Goal: Answer question/provide support: Share knowledge or assist other users

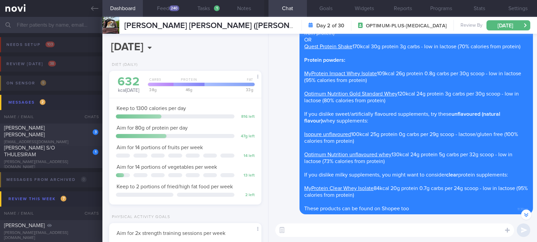
select select "9"
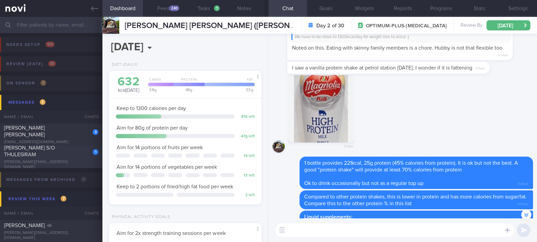
click at [77, 164] on div "1 [PERSON_NAME] S/O THULESIRAM [PERSON_NAME][EMAIL_ADDRESS][DOMAIN_NAME] [DATE]…" at bounding box center [268, 157] width 537 height 22
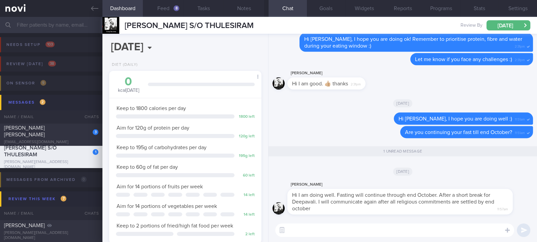
scroll to position [76, 133]
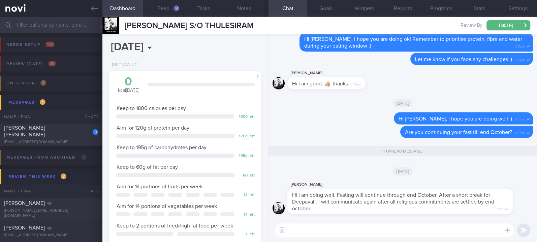
click at [347, 225] on textarea at bounding box center [394, 229] width 239 height 13
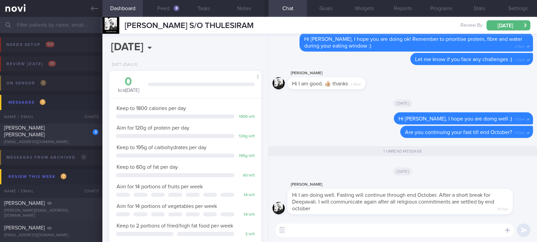
click at [347, 225] on textarea at bounding box center [394, 229] width 239 height 13
type textarea "Noted [PERSON_NAME] :)"
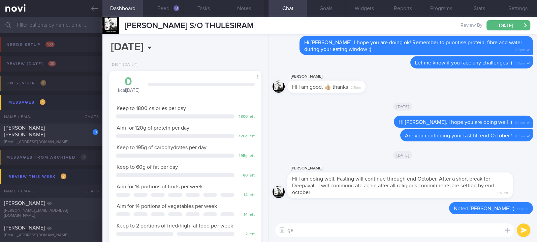
type textarea "g"
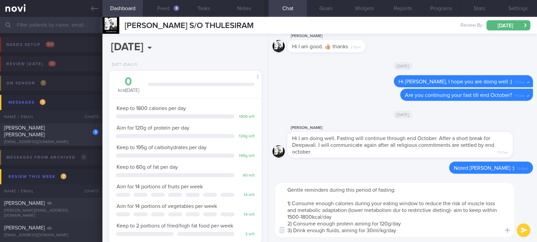
scroll to position [0, 0]
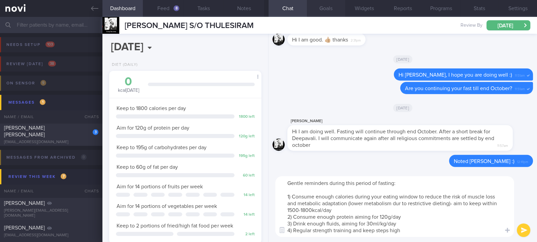
click at [328, 5] on button "Goals" at bounding box center [326, 8] width 38 height 17
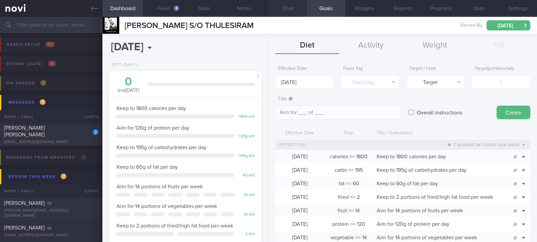
click at [280, 7] on button "Chat" at bounding box center [287, 8] width 38 height 17
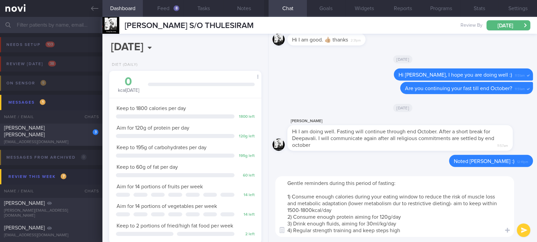
click at [354, 230] on textarea "Gentle reminders during this period of fasting: 1) Consume enough calories duri…" at bounding box center [394, 206] width 239 height 61
click at [440, 230] on textarea "Gentle reminders during this period of fasting: 1) Consume enough calories duri…" at bounding box center [394, 206] width 239 height 61
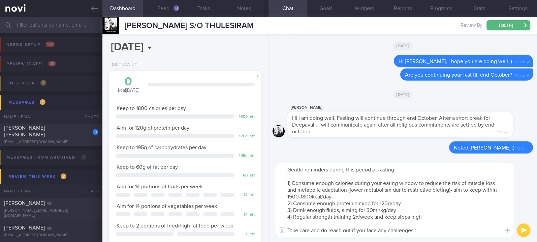
type textarea "Gentle reminders during this period of fasting: 1) Consume enough calories duri…"
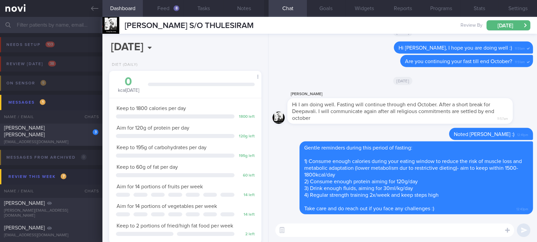
click at [63, 28] on input "text" at bounding box center [268, 25] width 537 height 16
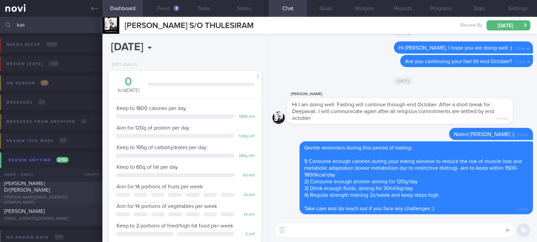
type input "kas"
click at [66, 193] on div "[PERSON_NAME] D/O Gunasegaran [EMAIL_ADDRESS][DOMAIN_NAME]" at bounding box center [51, 192] width 102 height 25
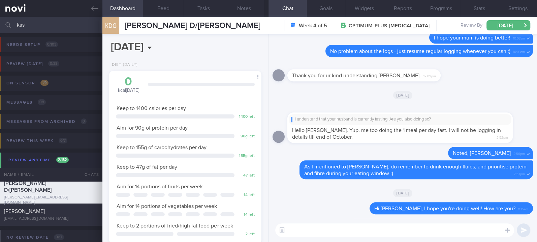
scroll to position [76, 133]
click at [346, 231] on textarea at bounding box center [394, 229] width 239 height 13
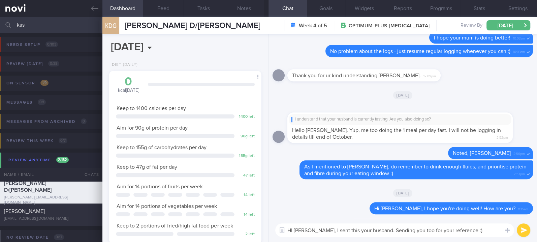
click at [331, 227] on textarea "HI [PERSON_NAME], I sent this your husband. Sending you too for your reference …" at bounding box center [394, 229] width 239 height 13
drag, startPoint x: 312, startPoint y: 230, endPoint x: 519, endPoint y: 227, distance: 207.5
click at [519, 227] on div "HI [PERSON_NAME], I sent thesyour husband. Sending you too for your reference :…" at bounding box center [402, 230] width 268 height 24
paste textarea "Gentle reminders during this period of fasting: 1) Consume enough calories duri…"
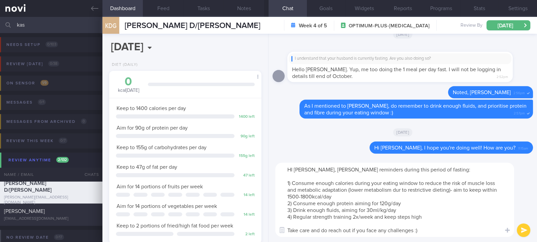
scroll to position [0, 0]
click at [315, 168] on textarea "HI [PERSON_NAME], [PERSON_NAME] reminders during this period of fasting: 1) Con…" at bounding box center [394, 199] width 239 height 74
click at [292, 196] on textarea "HI [PERSON_NAME], gentle reminders during this period of fasting: 1) Consume en…" at bounding box center [394, 199] width 239 height 74
click at [303, 194] on textarea "HI [PERSON_NAME], gentle reminders during this period of fasting: 1) Consume en…" at bounding box center [394, 199] width 239 height 74
click at [383, 200] on textarea "HI [PERSON_NAME], gentle reminders during this period of fasting: 1) Consume en…" at bounding box center [394, 199] width 239 height 74
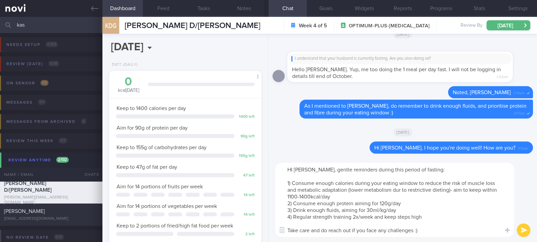
drag, startPoint x: 385, startPoint y: 202, endPoint x: 440, endPoint y: 203, distance: 54.6
click at [386, 202] on textarea "HI [PERSON_NAME], gentle reminders during this period of fasting: 1) Consume en…" at bounding box center [394, 199] width 239 height 74
type textarea "HI [PERSON_NAME], gentle reminders during this period of fasting: 1) Consume en…"
click at [394, 228] on textarea "HI [PERSON_NAME], gentle reminders during this period of fasting: 1) Consume en…" at bounding box center [394, 199] width 239 height 74
click at [454, 230] on textarea "HI [PERSON_NAME], gentle reminders during this period of fasting: 1) Consume en…" at bounding box center [394, 199] width 239 height 74
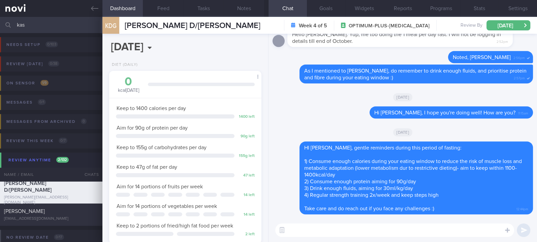
drag, startPoint x: 66, startPoint y: 21, endPoint x: -31, endPoint y: 17, distance: 97.5
click at [0, 17] on html "You are offline! Some functionality will be unavailable Patients New Users Coac…" at bounding box center [268, 121] width 537 height 242
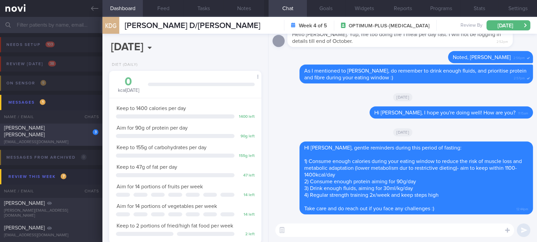
click at [57, 135] on div "3 [PERSON_NAME] [PERSON_NAME] [EMAIL_ADDRESS][DOMAIN_NAME]" at bounding box center [51, 134] width 102 height 20
type input "tracked"
select select "8"
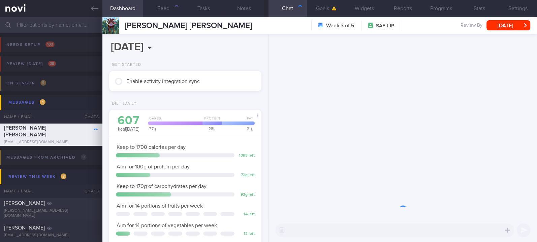
scroll to position [67, 135]
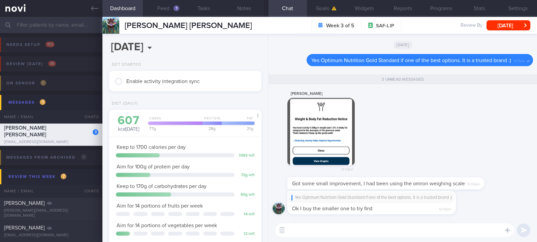
click at [307, 144] on button "button" at bounding box center [320, 131] width 67 height 67
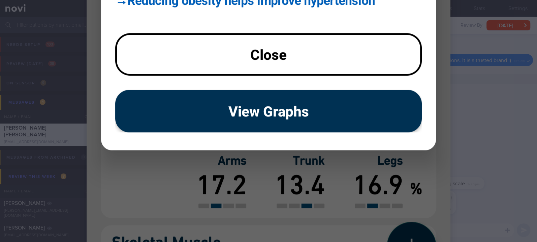
scroll to position [494, 0]
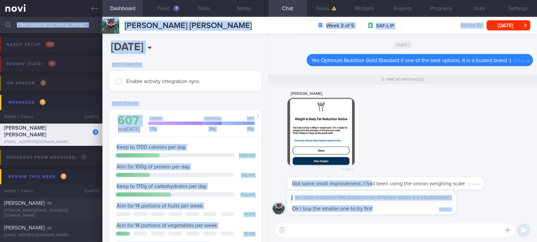
drag, startPoint x: 372, startPoint y: 179, endPoint x: 539, endPoint y: 181, distance: 167.4
click at [537, 181] on html "You are offline! Some functionality will be unavailable Patients New Users Coac…" at bounding box center [268, 121] width 537 height 242
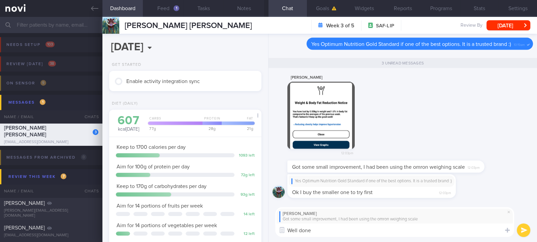
type textarea "Well done!"
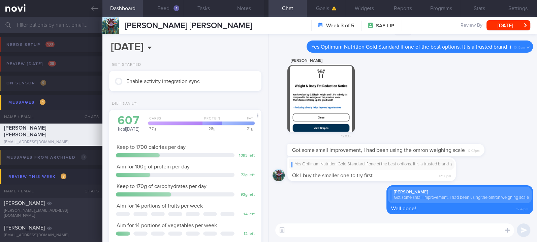
click at [482, 127] on div "[PERSON_NAME] 12:03pm" at bounding box center [402, 100] width 260 height 87
click at [85, 9] on link at bounding box center [51, 8] width 102 height 17
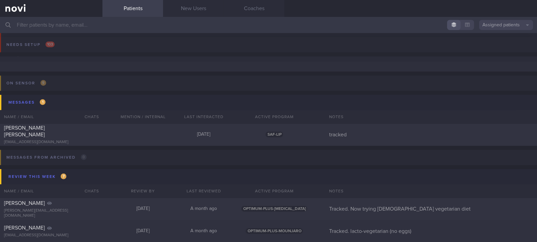
scroll to position [45, 0]
